Goal: Information Seeking & Learning: Learn about a topic

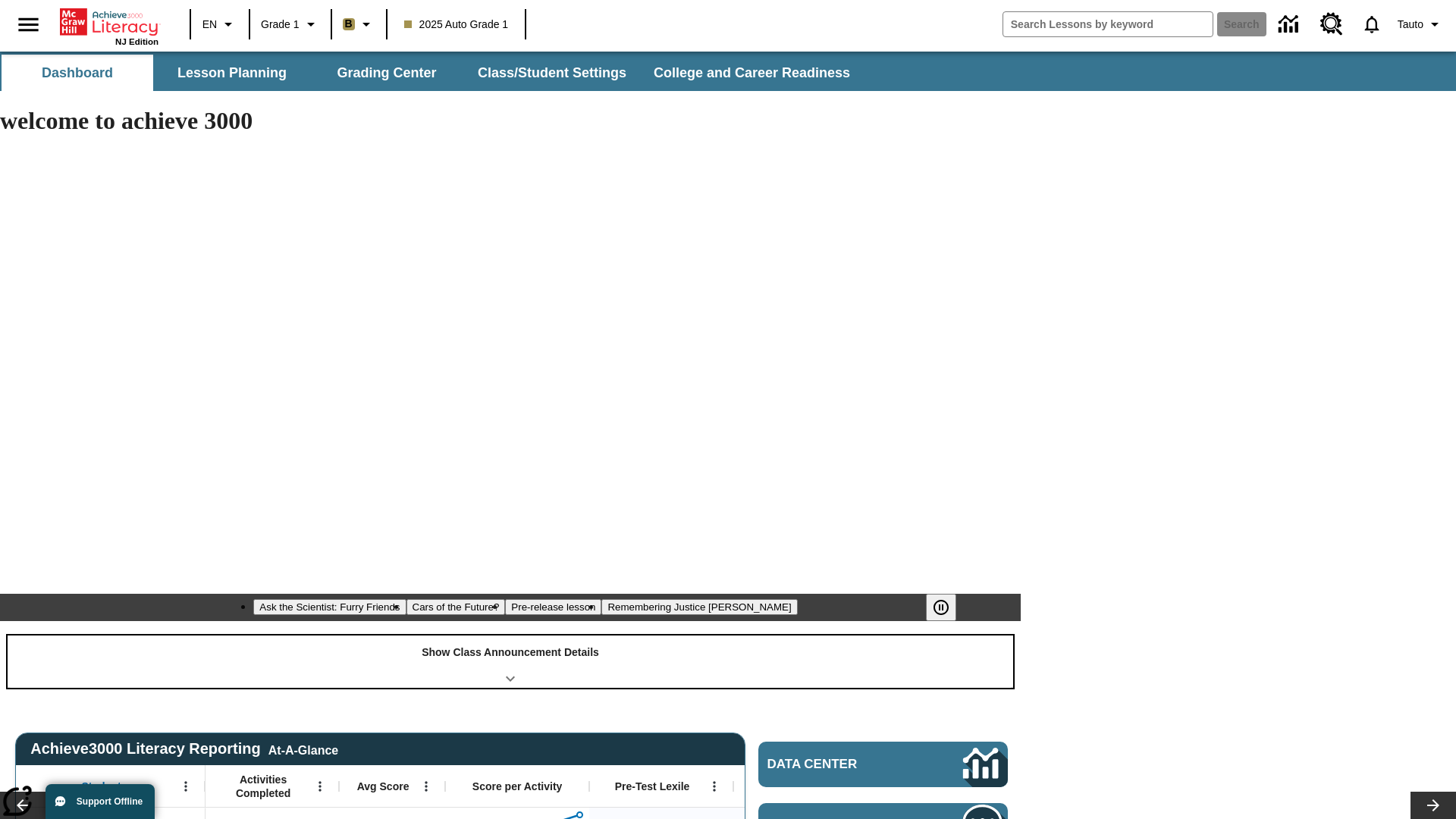
click at [510, 635] on div "Show Class Announcement Details" at bounding box center [510, 661] width 1006 height 52
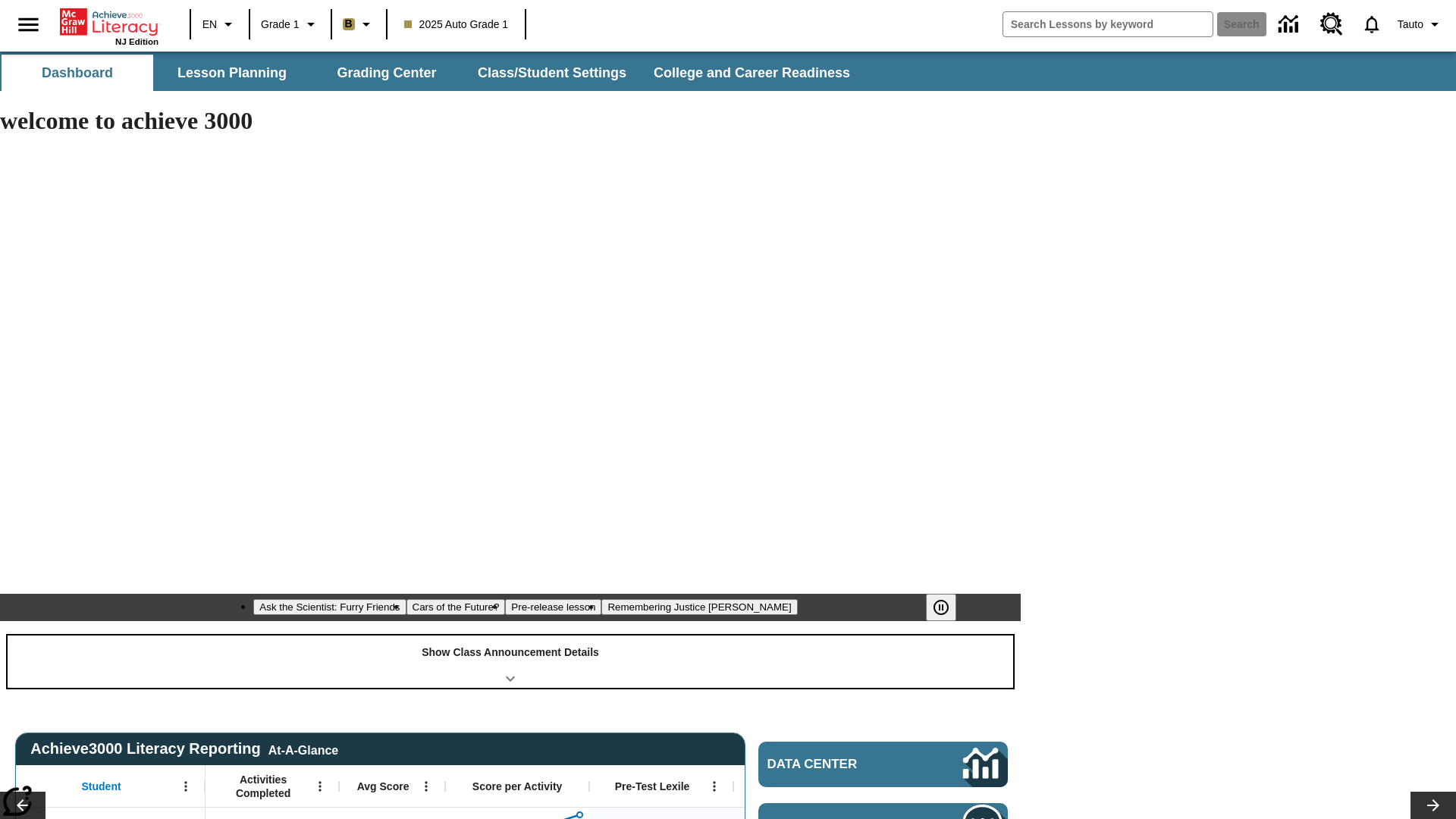
click at [510, 635] on div "Show Class Announcement Details" at bounding box center [510, 661] width 1006 height 52
